Goal: Information Seeking & Learning: Learn about a topic

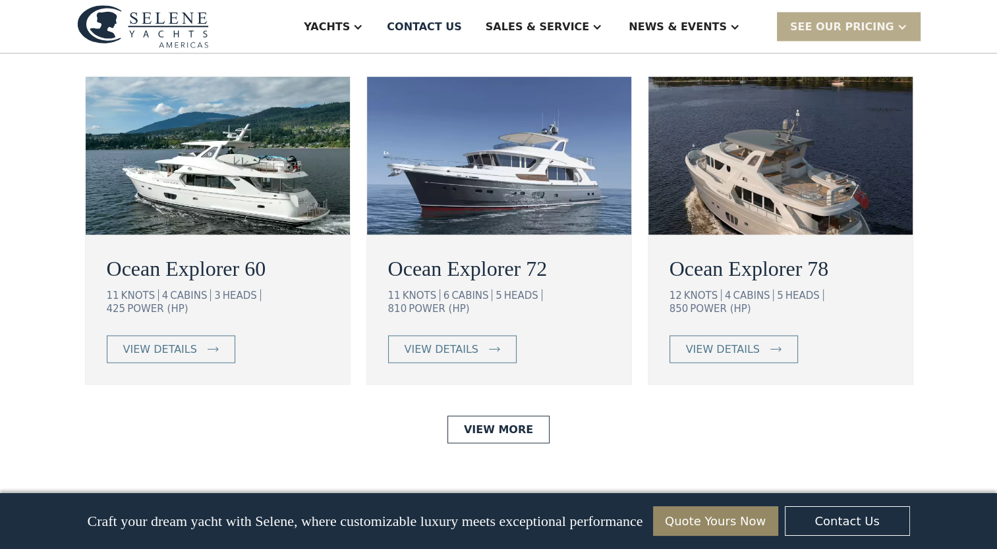
scroll to position [2464, 0]
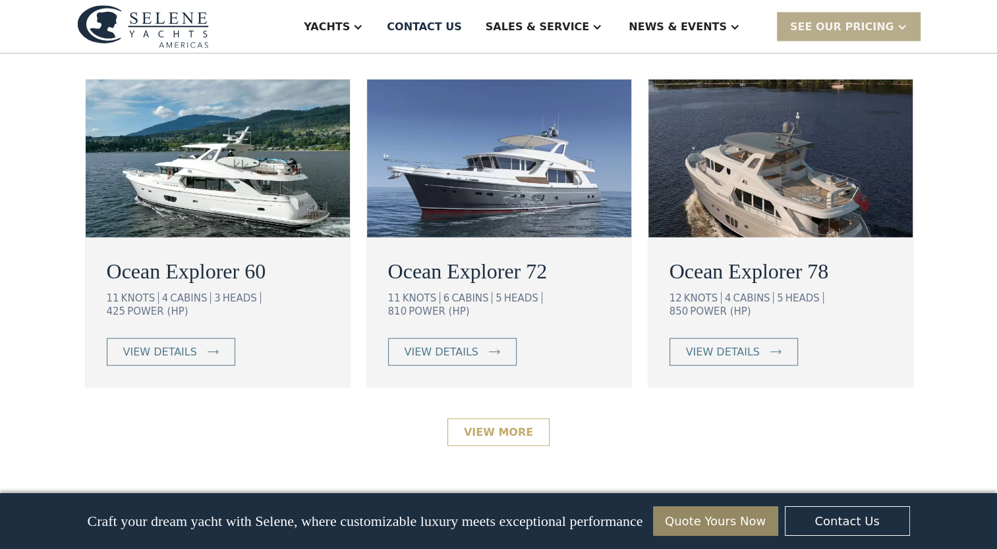
click at [469, 418] on link "View More" at bounding box center [498, 432] width 102 height 28
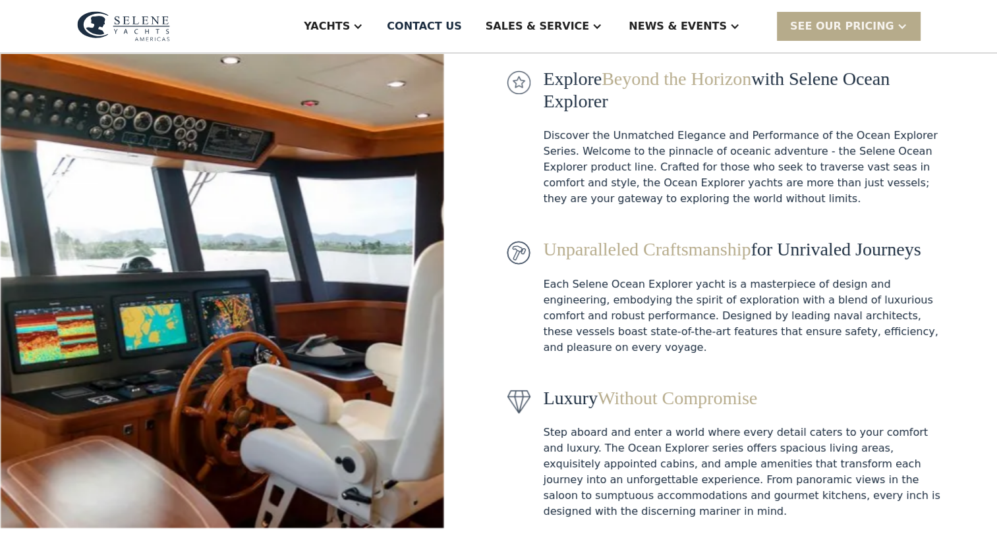
scroll to position [210, 0]
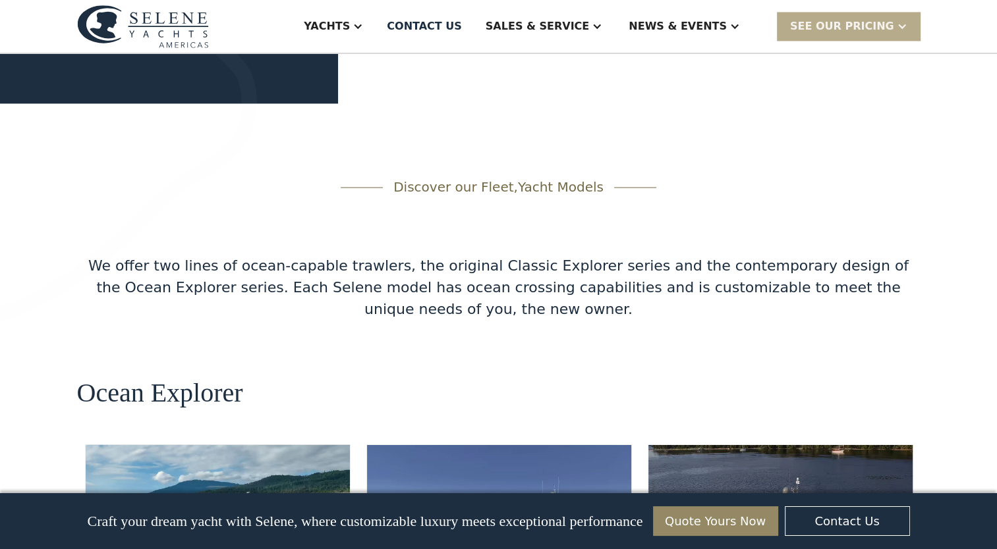
scroll to position [2094, 0]
